Goal: Transaction & Acquisition: Purchase product/service

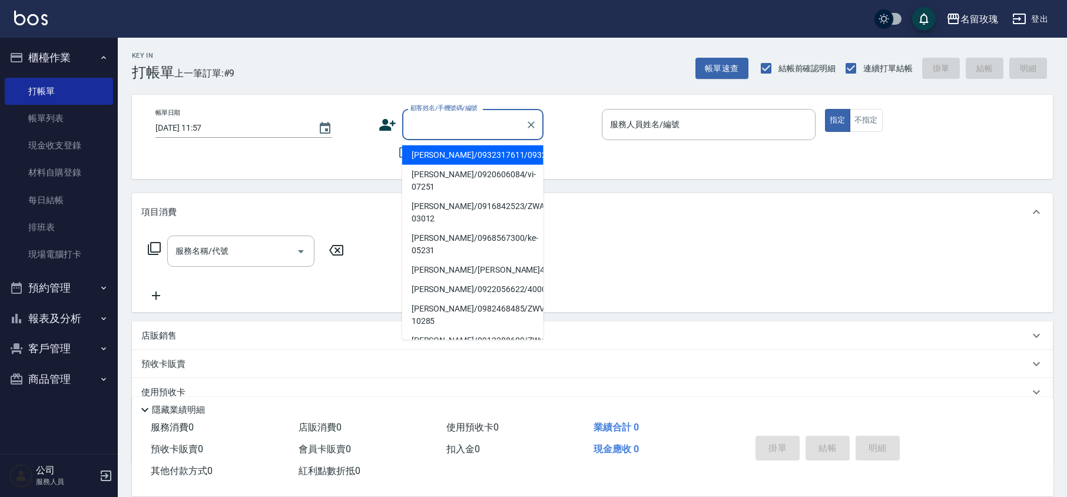
click at [470, 115] on div "顧客姓名/手機號碼/編號 顧客姓名/手機號碼/編號" at bounding box center [472, 124] width 141 height 31
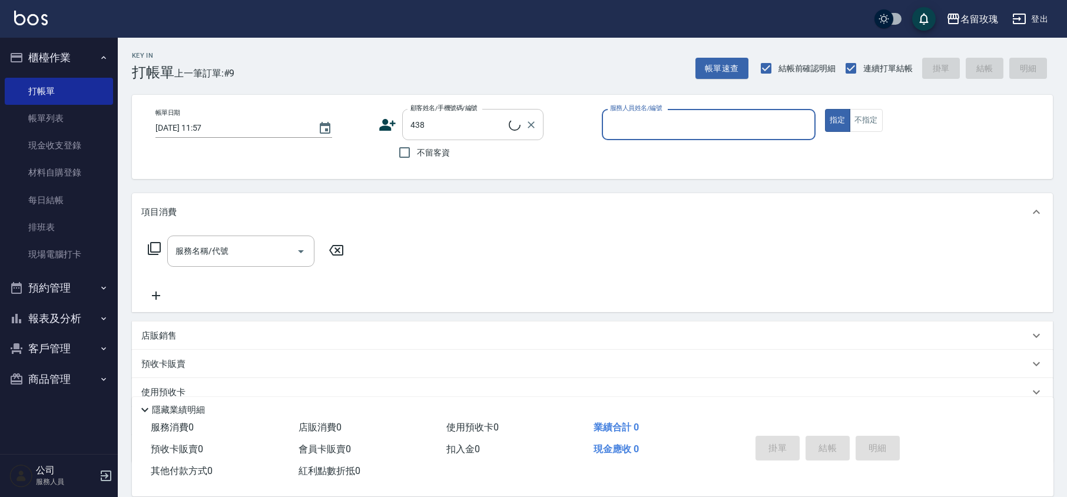
type input "蔡幼蘭/0931283680/438"
type input "VIVI-2"
click at [825, 109] on button "指定" at bounding box center [837, 120] width 25 height 23
type button "true"
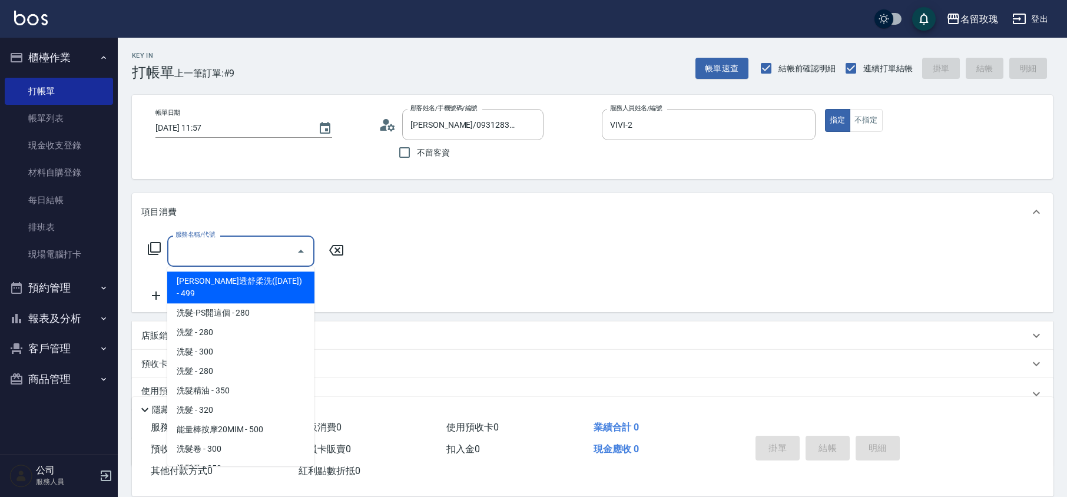
click at [180, 247] on input "服務名稱/代號" at bounding box center [232, 251] width 119 height 21
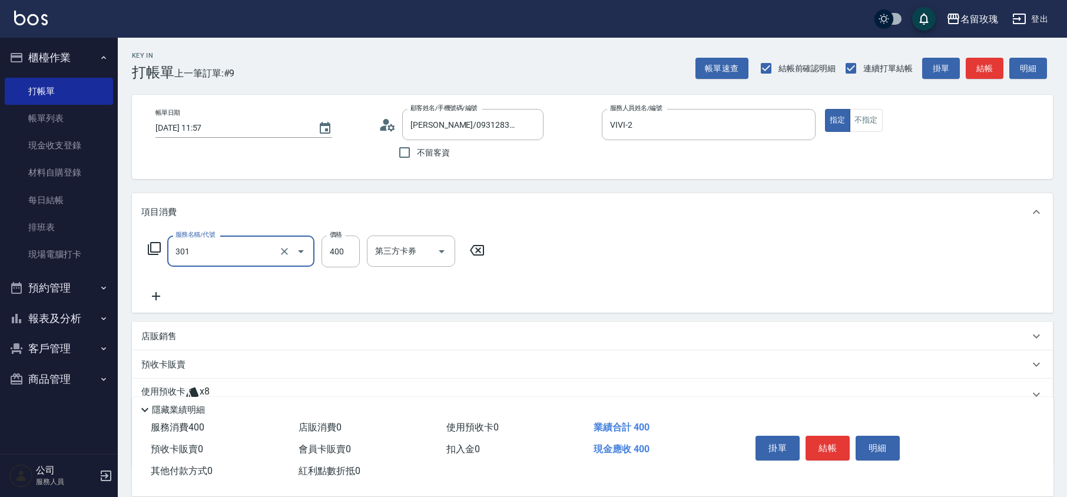
type input "剪髮(301)"
type input "350"
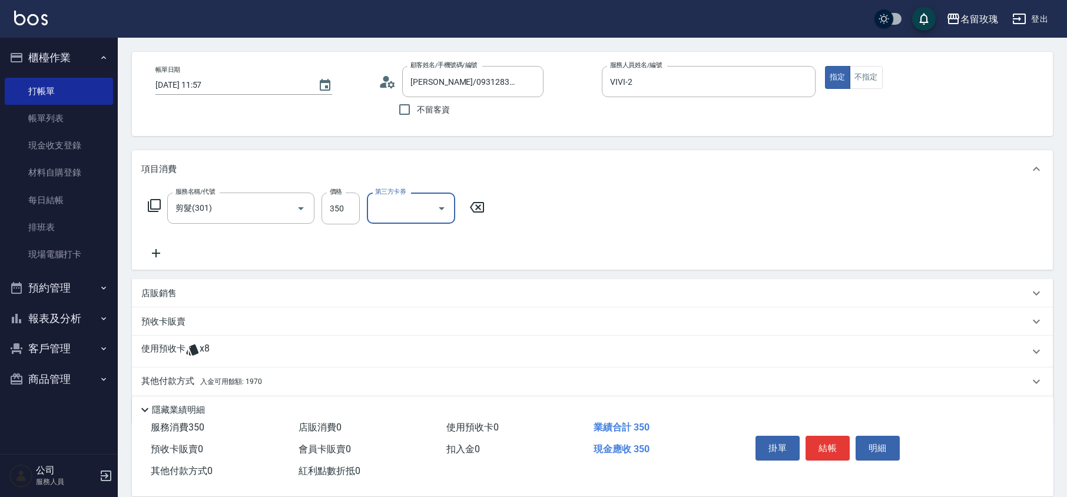
scroll to position [81, 0]
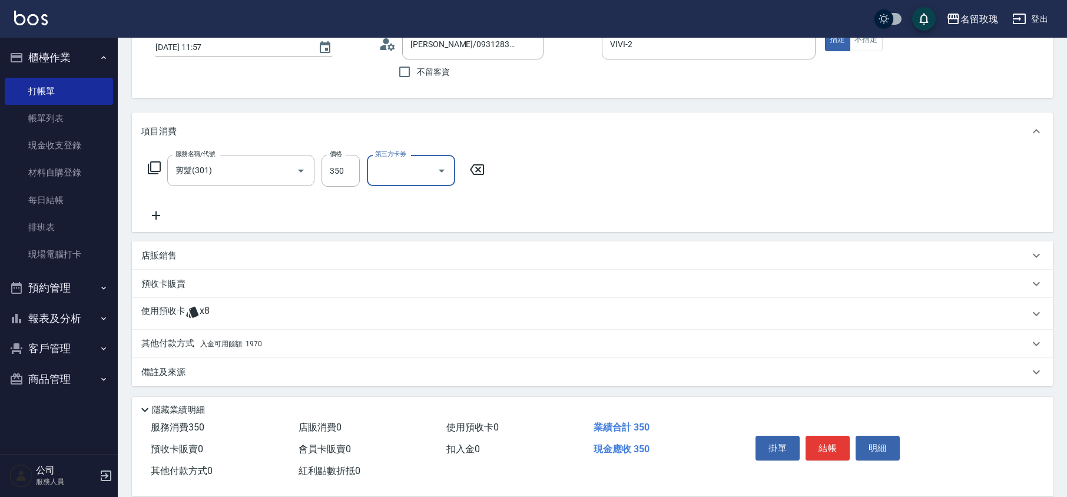
click at [265, 345] on div "其他付款方式 入金可用餘額: 1970" at bounding box center [585, 343] width 888 height 13
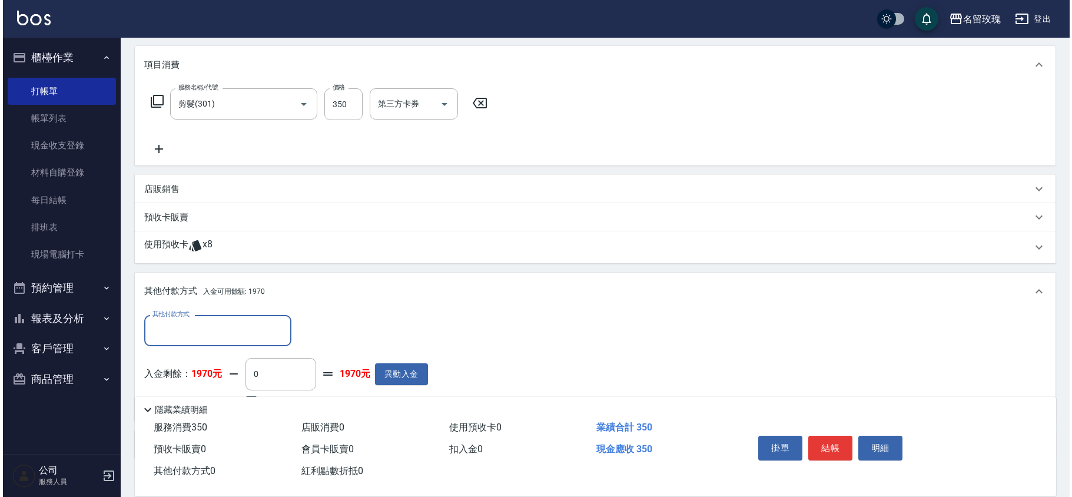
scroll to position [213, 0]
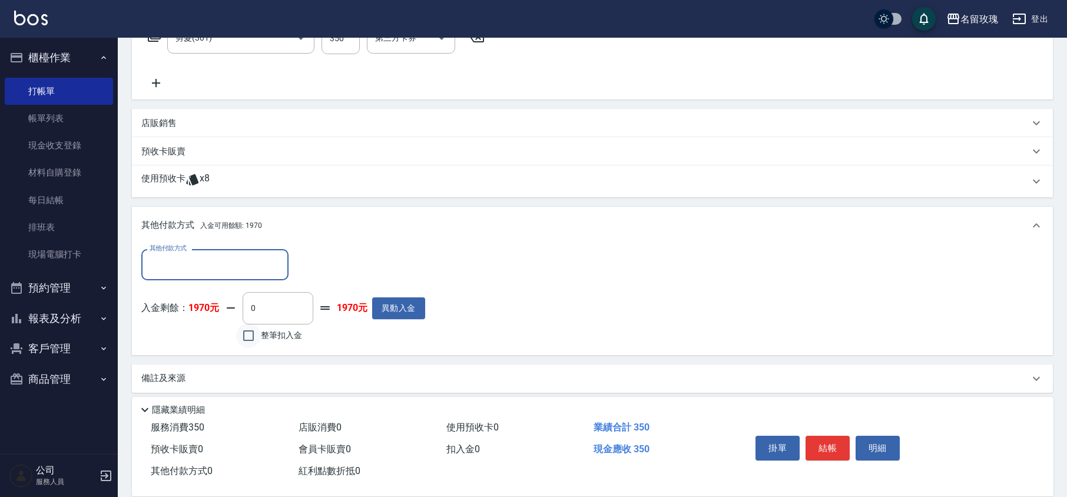
click at [247, 335] on input "整筆扣入金" at bounding box center [248, 335] width 25 height 25
checkbox input "true"
type input "350"
click at [827, 443] on button "結帳" at bounding box center [828, 448] width 44 height 25
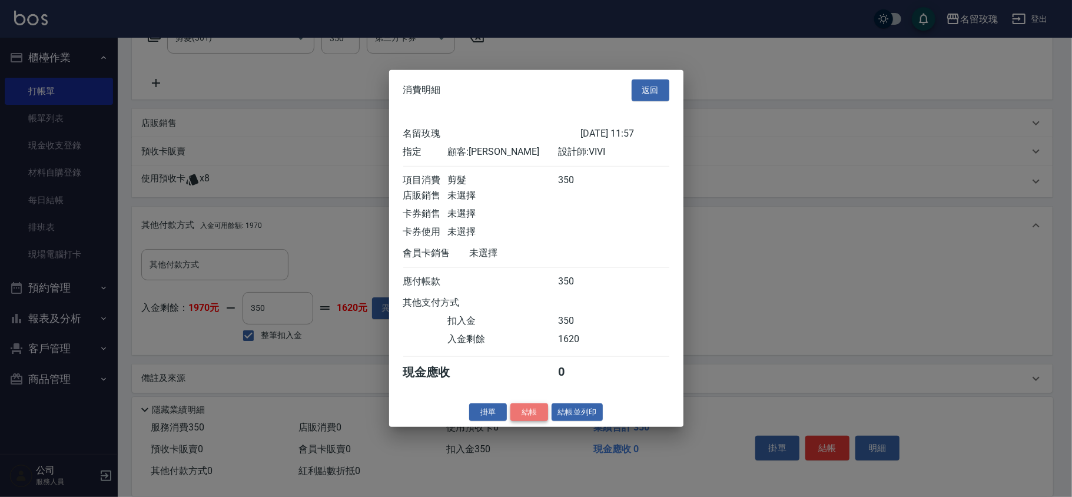
click at [531, 417] on button "結帳" at bounding box center [530, 412] width 38 height 18
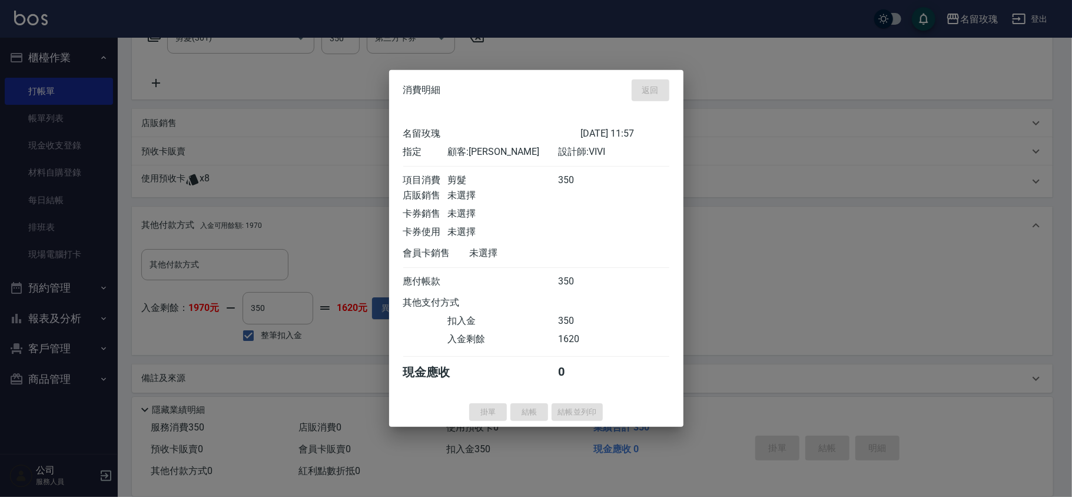
type input "2025/09/14 13:39"
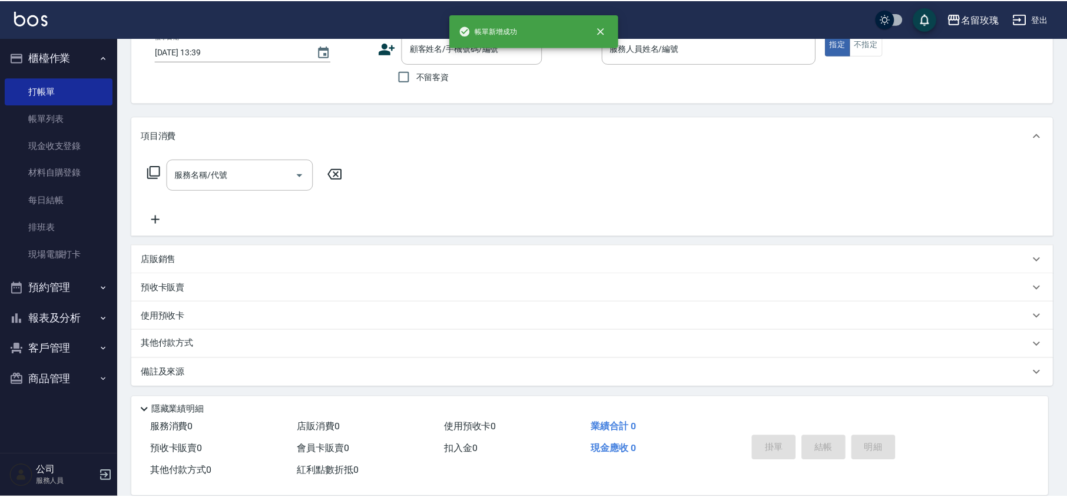
scroll to position [0, 0]
